Goal: Task Accomplishment & Management: Manage account settings

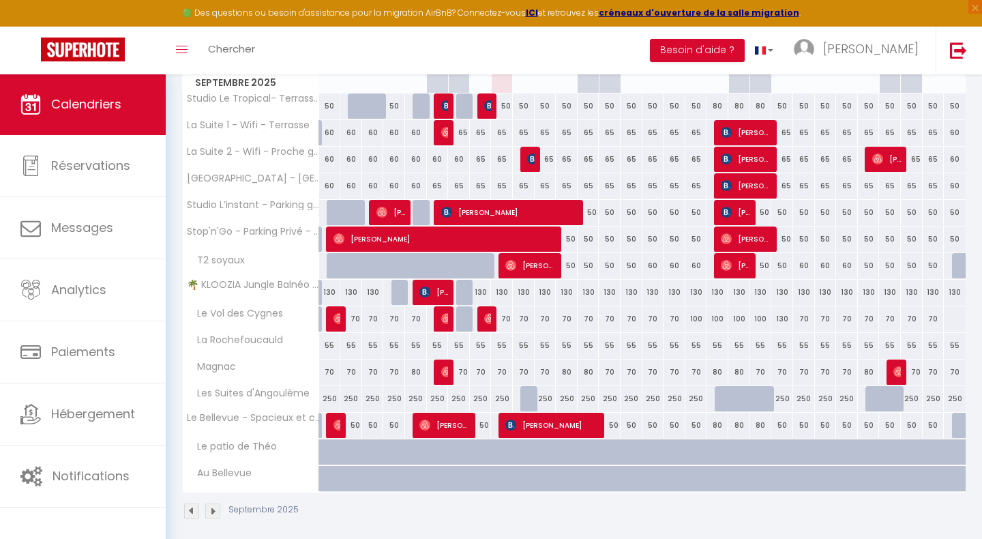
scroll to position [226, 0]
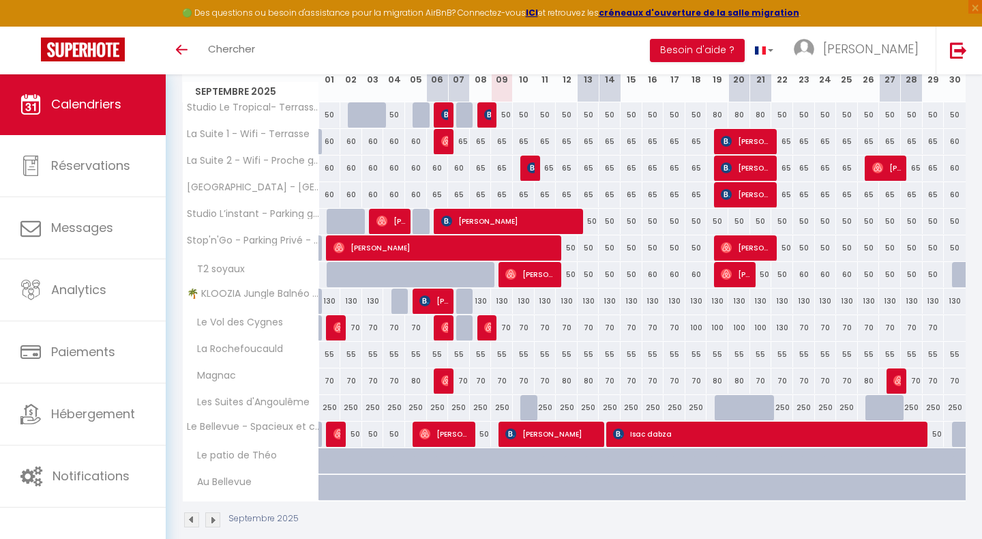
scroll to position [208, 0]
click at [531, 436] on span "[PERSON_NAME]" at bounding box center [552, 434] width 95 height 26
select select "OK"
select select "KO"
select select "0"
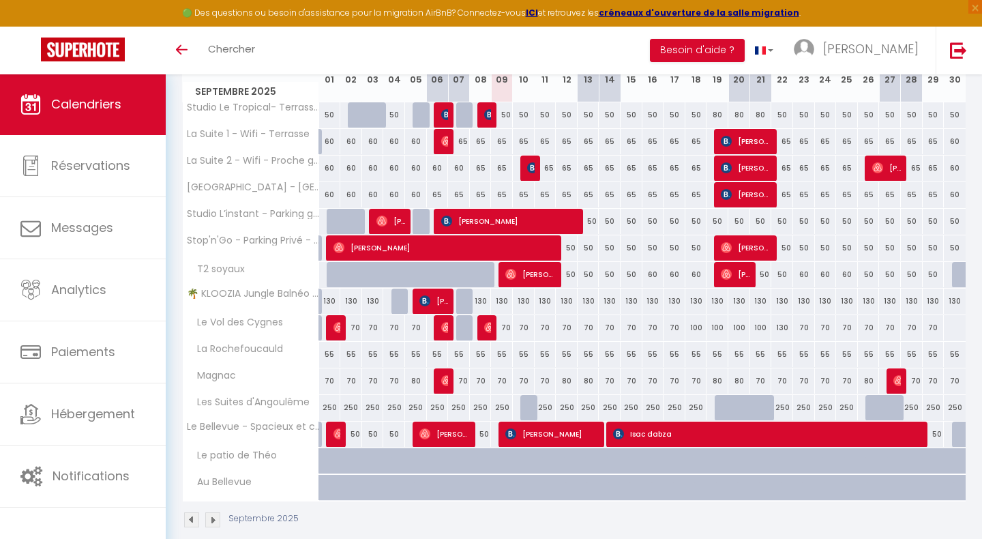
select select "0"
select select "1"
select select
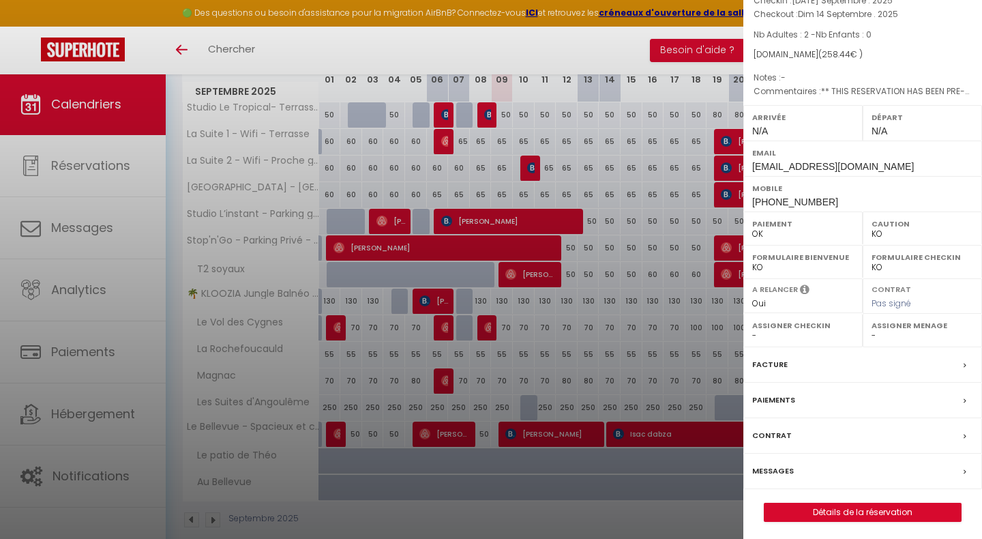
scroll to position [93, 0]
click at [790, 479] on div "Messages" at bounding box center [862, 471] width 239 height 35
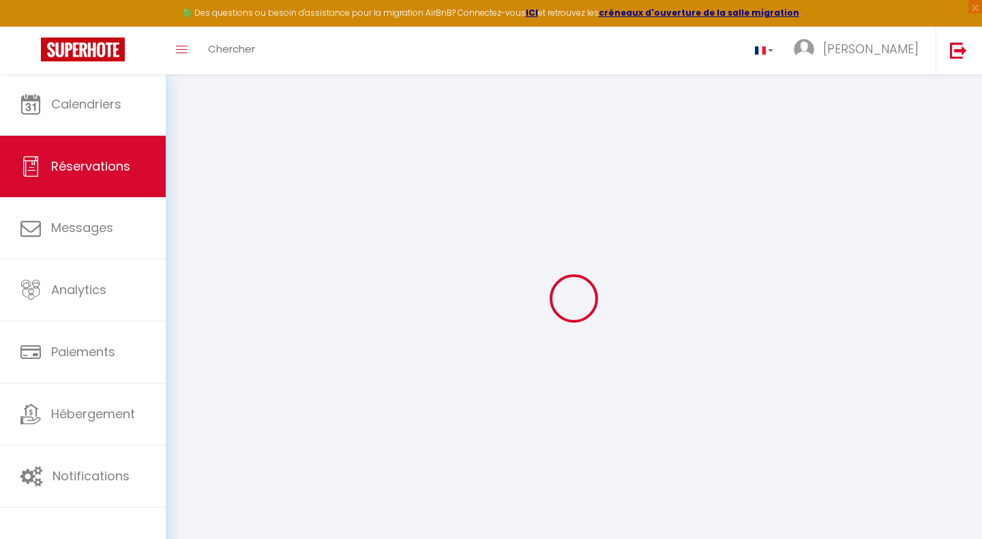
select select
checkbox input "false"
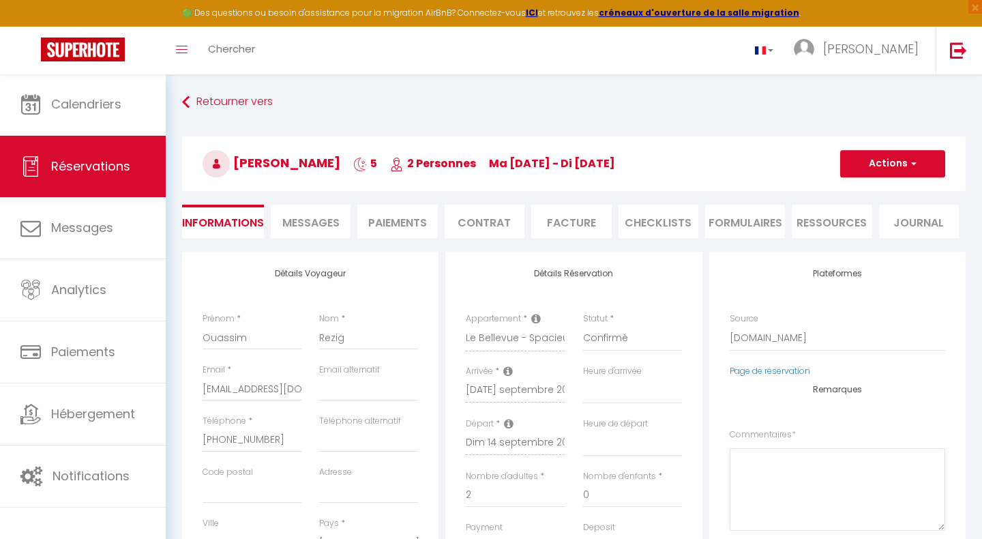
select select
checkbox input "false"
type textarea "** THIS RESERVATION HAS BEEN PRE-PAID ** BOOKING NOTE : Payment charge is EUR 3…"
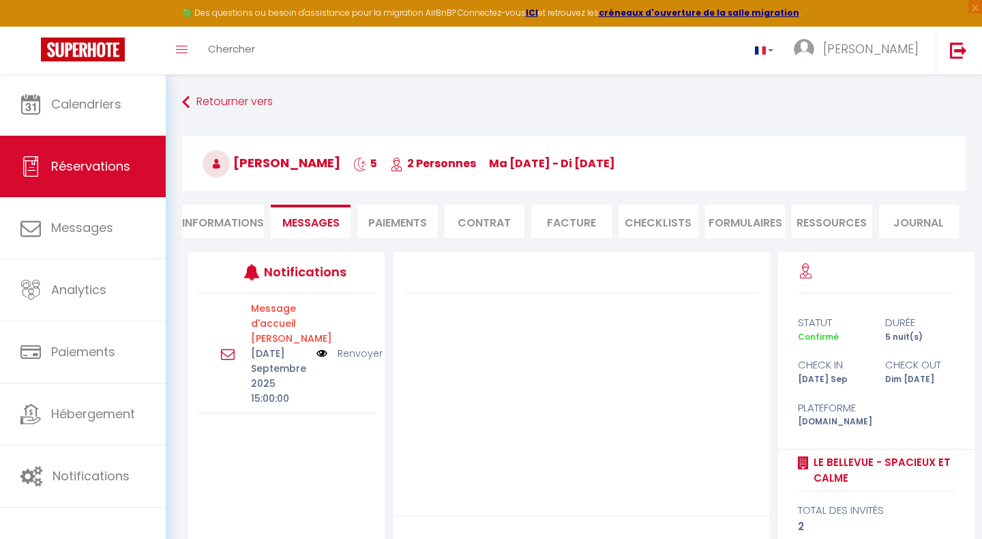
click at [351, 353] on link "Renvoyer" at bounding box center [360, 353] width 45 height 15
click at [395, 227] on li "Paiements" at bounding box center [397, 221] width 80 height 33
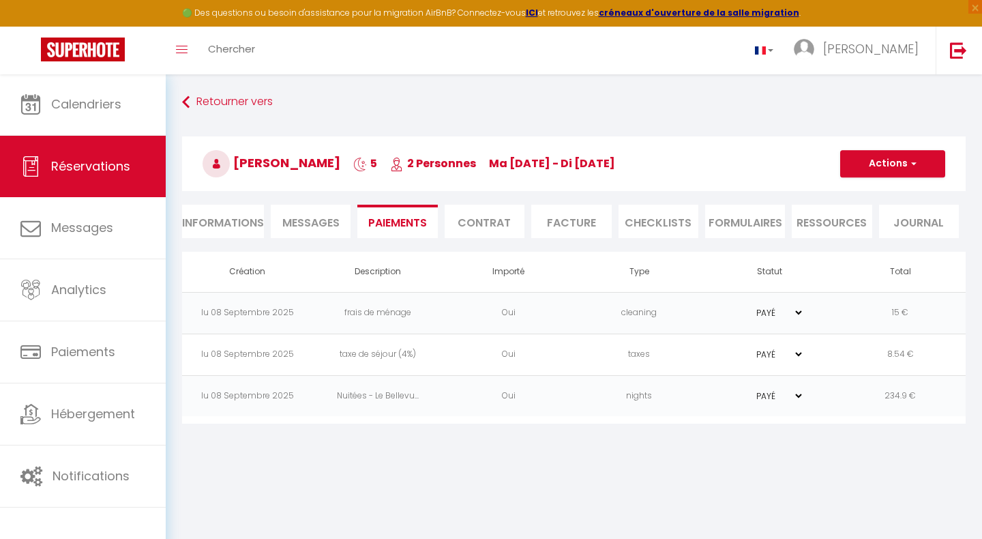
click at [332, 227] on span "Messages" at bounding box center [310, 223] width 57 height 16
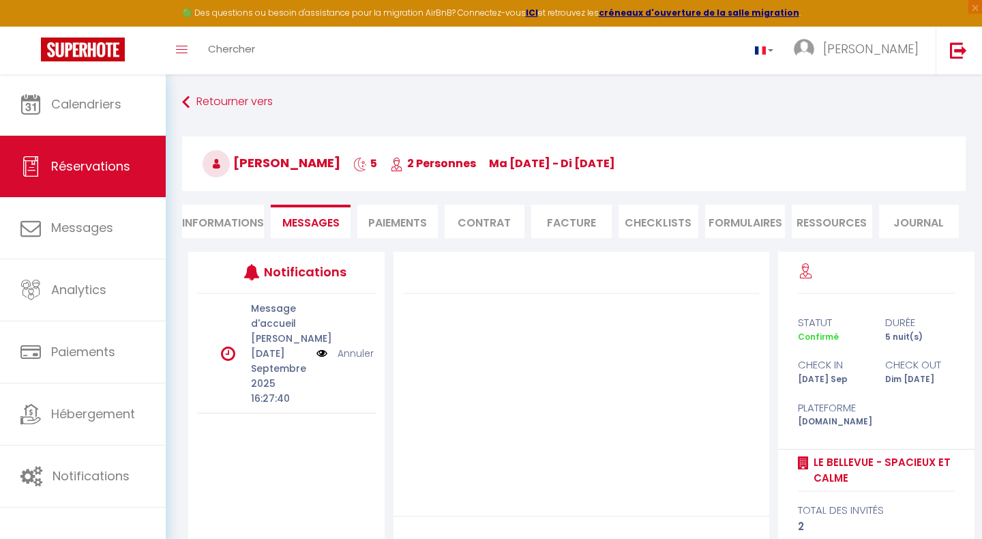
click at [269, 321] on p "Message d'accueil Parmentier" at bounding box center [279, 323] width 57 height 45
click at [319, 356] on img at bounding box center [321, 353] width 11 height 15
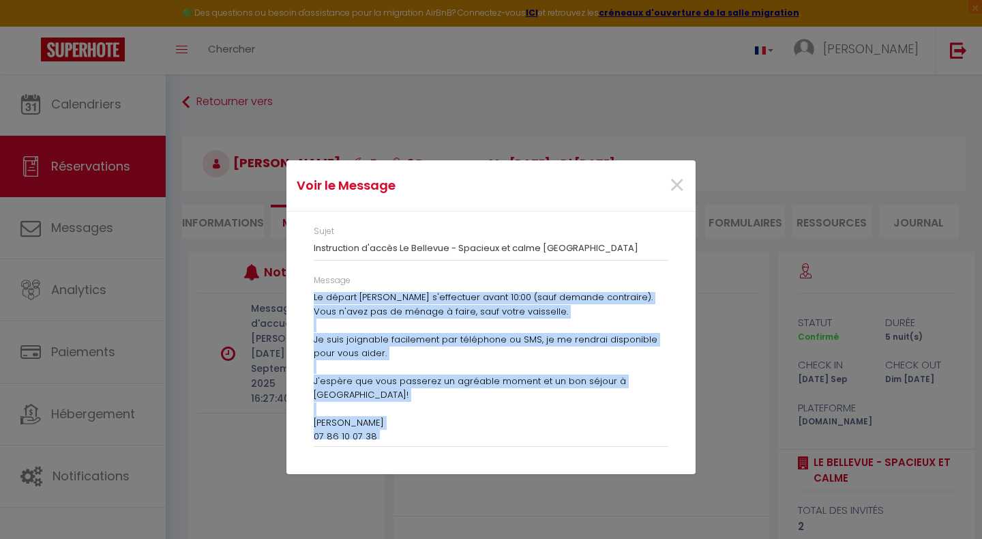
scroll to position [344, 0]
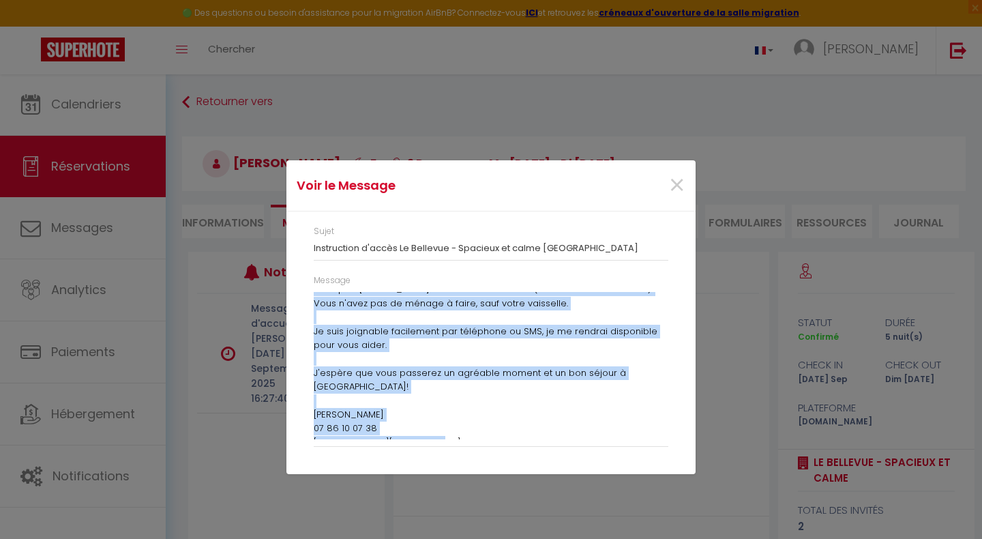
drag, startPoint x: 316, startPoint y: 295, endPoint x: 464, endPoint y: 435, distance: 204.0
click at [464, 435] on div "IINSTRUCTIONS D'ACCES Bonjour Ouassim, Il ne manque plus que vous ! Voici les i…" at bounding box center [491, 365] width 355 height 147
copy div "INSTRUCTIONS D'ACCES Bonjour Ouassim, Il ne manque plus que vous ! Voici les in…"
click at [680, 188] on span "×" at bounding box center [676, 185] width 17 height 41
